Goal: Information Seeking & Learning: Learn about a topic

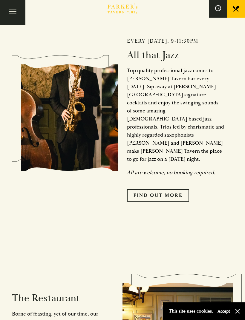
scroll to position [341, 0]
click at [177, 189] on link "Find Out More" at bounding box center [158, 195] width 62 height 13
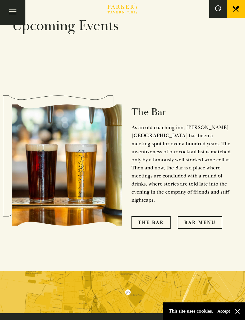
scroll to position [472, 0]
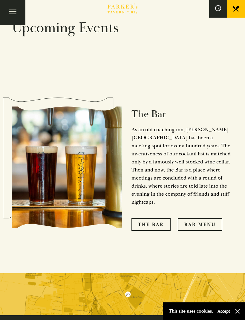
click at [217, 219] on link "Bar Menu" at bounding box center [199, 225] width 44 height 13
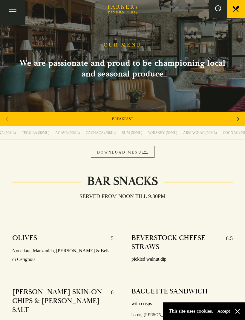
click at [180, 117] on div "BREAKFAST" at bounding box center [122, 119] width 245 height 14
click at [236, 118] on icon "Next slide" at bounding box center [237, 118] width 3 height 13
click at [10, 118] on div "Previous slide" at bounding box center [7, 118] width 8 height 13
click at [124, 118] on link "BREAKFAST" at bounding box center [122, 119] width 21 height 5
